Goal: Information Seeking & Learning: Check status

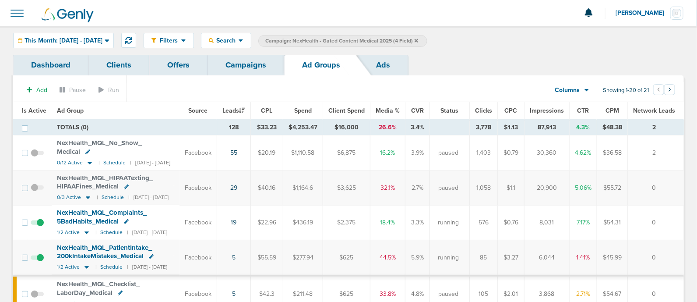
click at [418, 40] on icon at bounding box center [416, 41] width 4 height 4
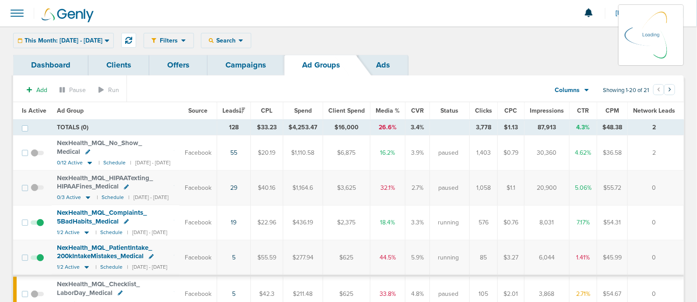
click at [238, 66] on link "Campaigns" at bounding box center [245, 65] width 77 height 21
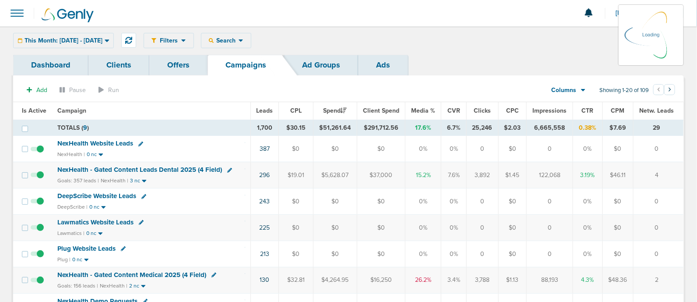
click at [109, 42] on icon at bounding box center [107, 40] width 5 height 7
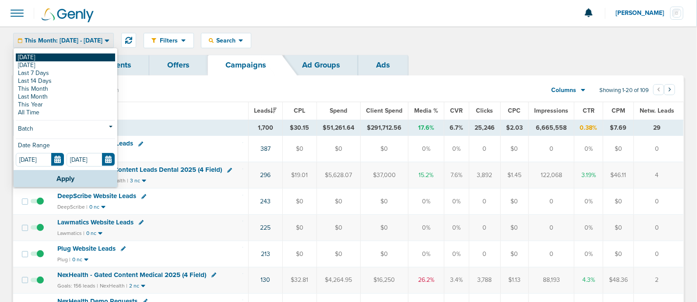
click at [22, 57] on link "[DATE]" at bounding box center [65, 57] width 99 height 8
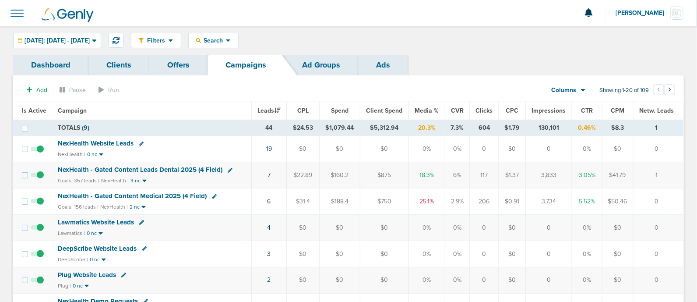
click at [429, 108] on span "Media %" at bounding box center [426, 110] width 24 height 7
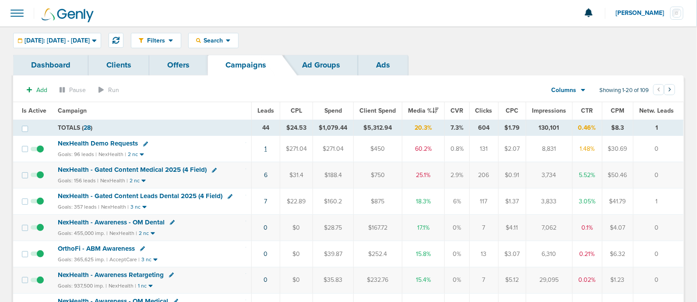
click at [266, 149] on link "1" at bounding box center [266, 148] width 2 height 7
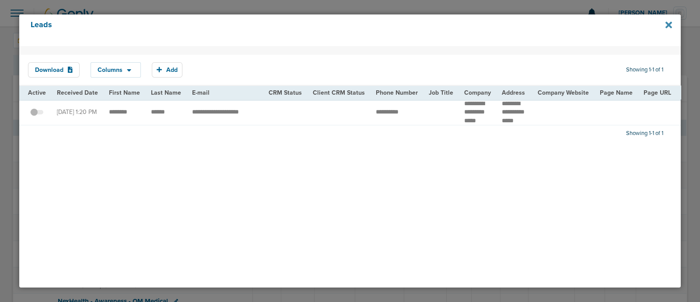
click at [669, 25] on icon at bounding box center [669, 24] width 7 height 7
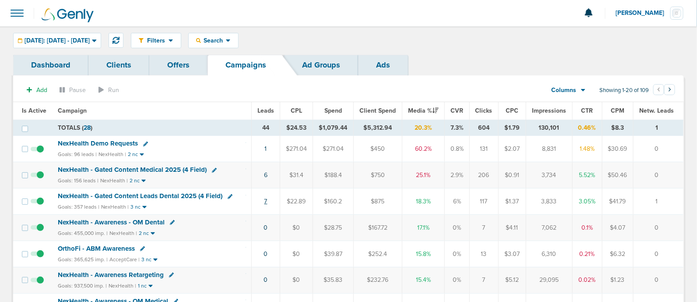
click at [265, 199] on link "7" at bounding box center [265, 200] width 3 height 7
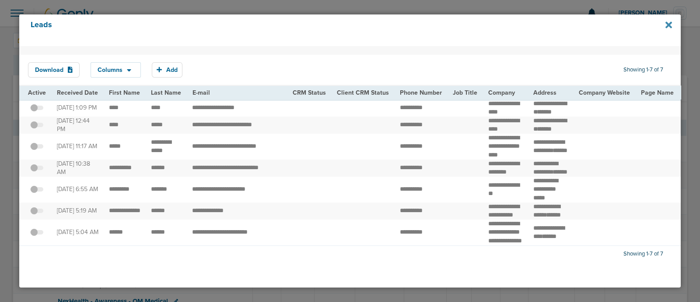
click at [669, 23] on icon at bounding box center [669, 24] width 7 height 7
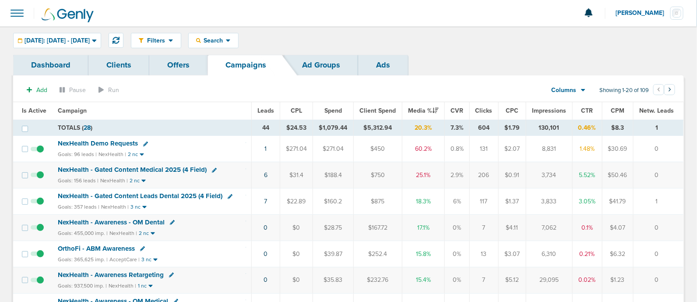
click at [269, 175] on td "6" at bounding box center [266, 175] width 28 height 26
click at [265, 174] on link "6" at bounding box center [266, 174] width 4 height 7
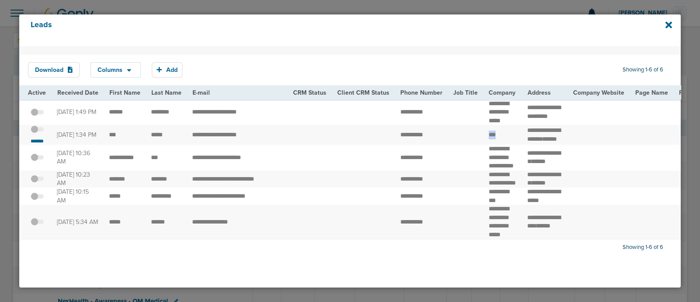
drag, startPoint x: 508, startPoint y: 138, endPoint x: 479, endPoint y: 137, distance: 28.5
click at [484, 137] on td "***" at bounding box center [503, 135] width 39 height 20
click at [41, 144] on small "*******" at bounding box center [37, 140] width 18 height 7
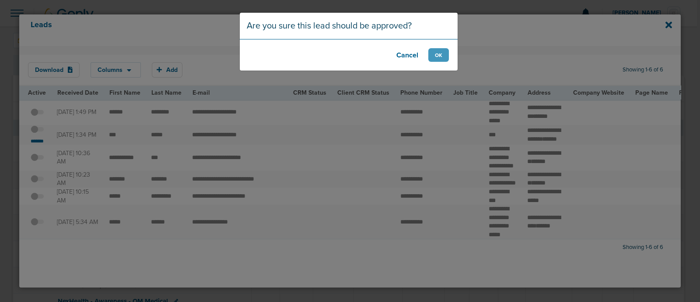
click at [449, 56] on footer "Cancel OK" at bounding box center [349, 55] width 218 height 32
click at [442, 56] on button "OK" at bounding box center [438, 55] width 21 height 14
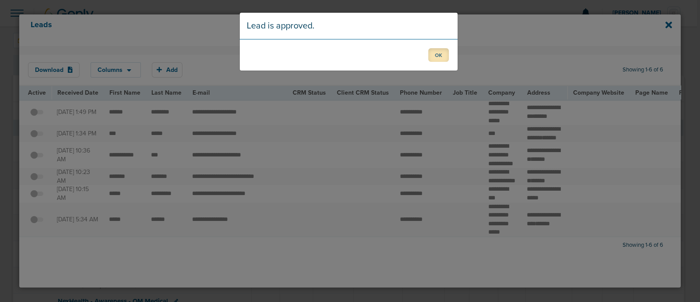
click at [442, 56] on button "OK" at bounding box center [438, 55] width 21 height 14
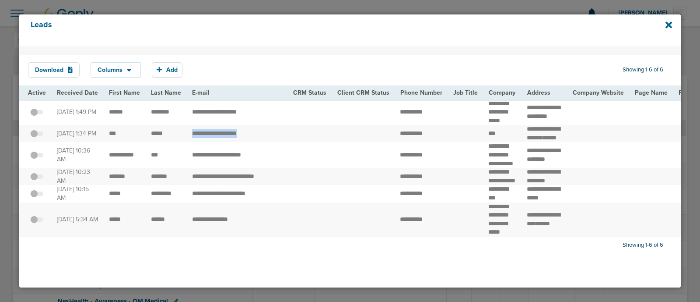
drag, startPoint x: 180, startPoint y: 133, endPoint x: 281, endPoint y: 131, distance: 100.7
click at [281, 131] on td "**********" at bounding box center [237, 133] width 101 height 17
drag, startPoint x: 548, startPoint y: 147, endPoint x: 515, endPoint y: 129, distance: 37.6
click at [522, 129] on td "**********" at bounding box center [545, 133] width 46 height 17
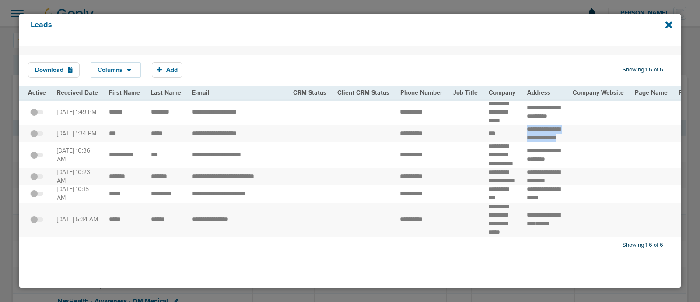
click at [522, 129] on td "**********" at bounding box center [545, 133] width 46 height 17
click at [667, 24] on icon at bounding box center [669, 24] width 7 height 7
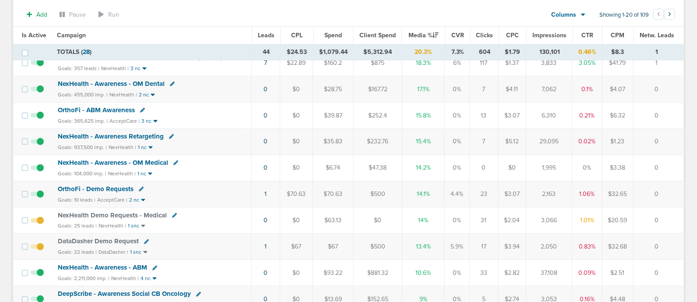
scroll to position [164, 0]
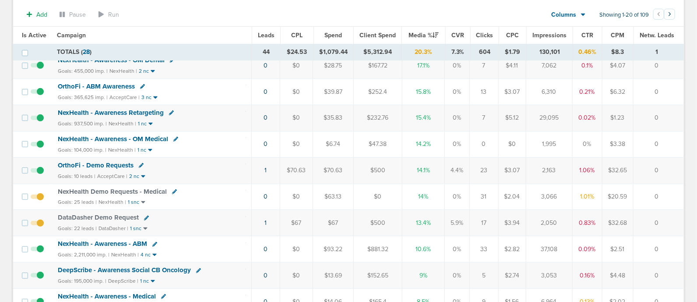
click at [122, 163] on span "OrthoFi - Demo Requests" at bounding box center [96, 165] width 76 height 8
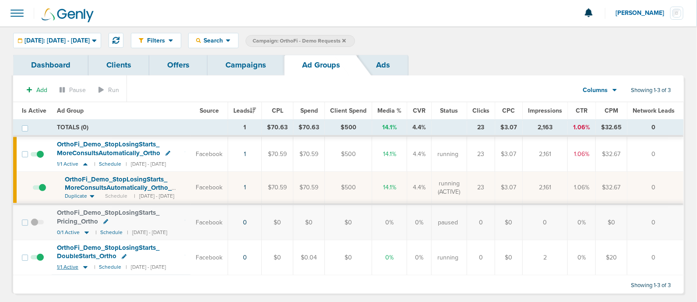
click at [83, 263] on icon at bounding box center [85, 266] width 9 height 7
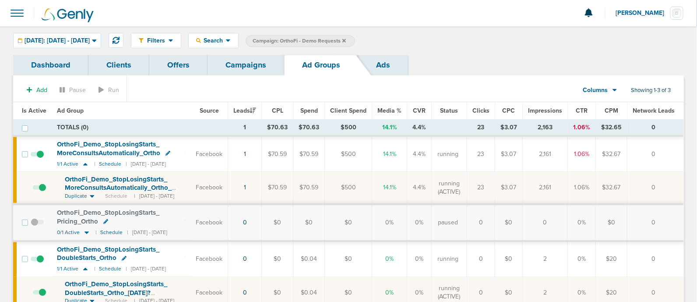
drag, startPoint x: 262, startPoint y: 188, endPoint x: 669, endPoint y: 194, distance: 407.0
click at [669, 194] on tr "OrthoFi_ Demo_ StopLosingStarts_ MoreConsultsAutomatically_ Ortho_ [DATE]?id=17…" at bounding box center [348, 188] width 670 height 32
click at [669, 194] on td "0" at bounding box center [655, 188] width 56 height 32
click at [236, 68] on link "Campaigns" at bounding box center [245, 65] width 77 height 21
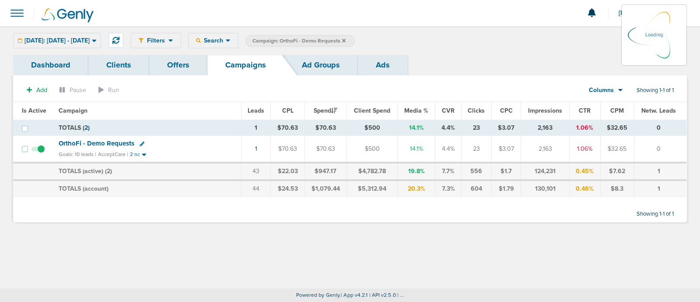
click at [346, 39] on icon at bounding box center [344, 41] width 4 height 4
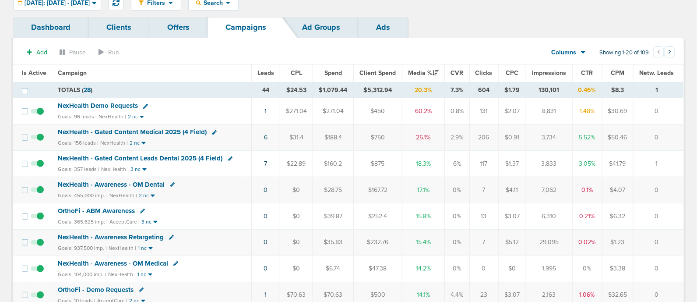
scroll to position [54, 0]
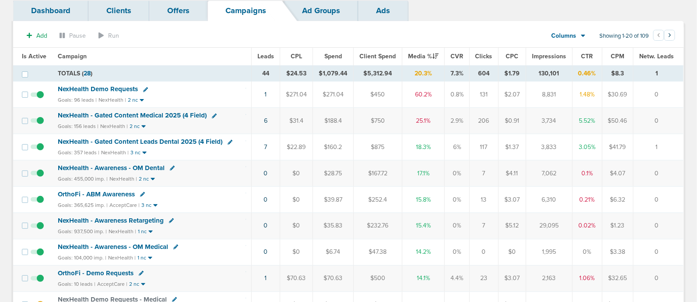
drag, startPoint x: 228, startPoint y: 89, endPoint x: 673, endPoint y: 92, distance: 445.5
click at [673, 92] on tr "NexHealth Demo Requests Goals: 96 leads | NexHealth | 2 nc 1 $271.04 $271.04 $4…" at bounding box center [348, 94] width 670 height 26
click at [673, 92] on td "0" at bounding box center [658, 94] width 50 height 26
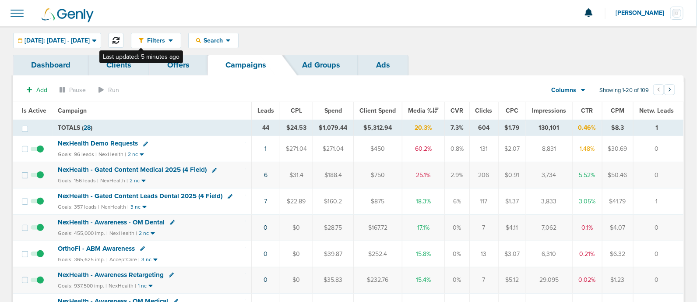
click at [119, 38] on icon at bounding box center [115, 40] width 7 height 7
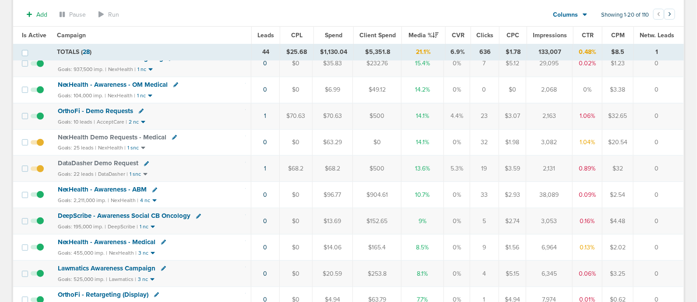
scroll to position [218, 0]
click at [107, 107] on span "OrthoFi - Demo Requests" at bounding box center [96, 111] width 76 height 8
